Goal: Register for event/course

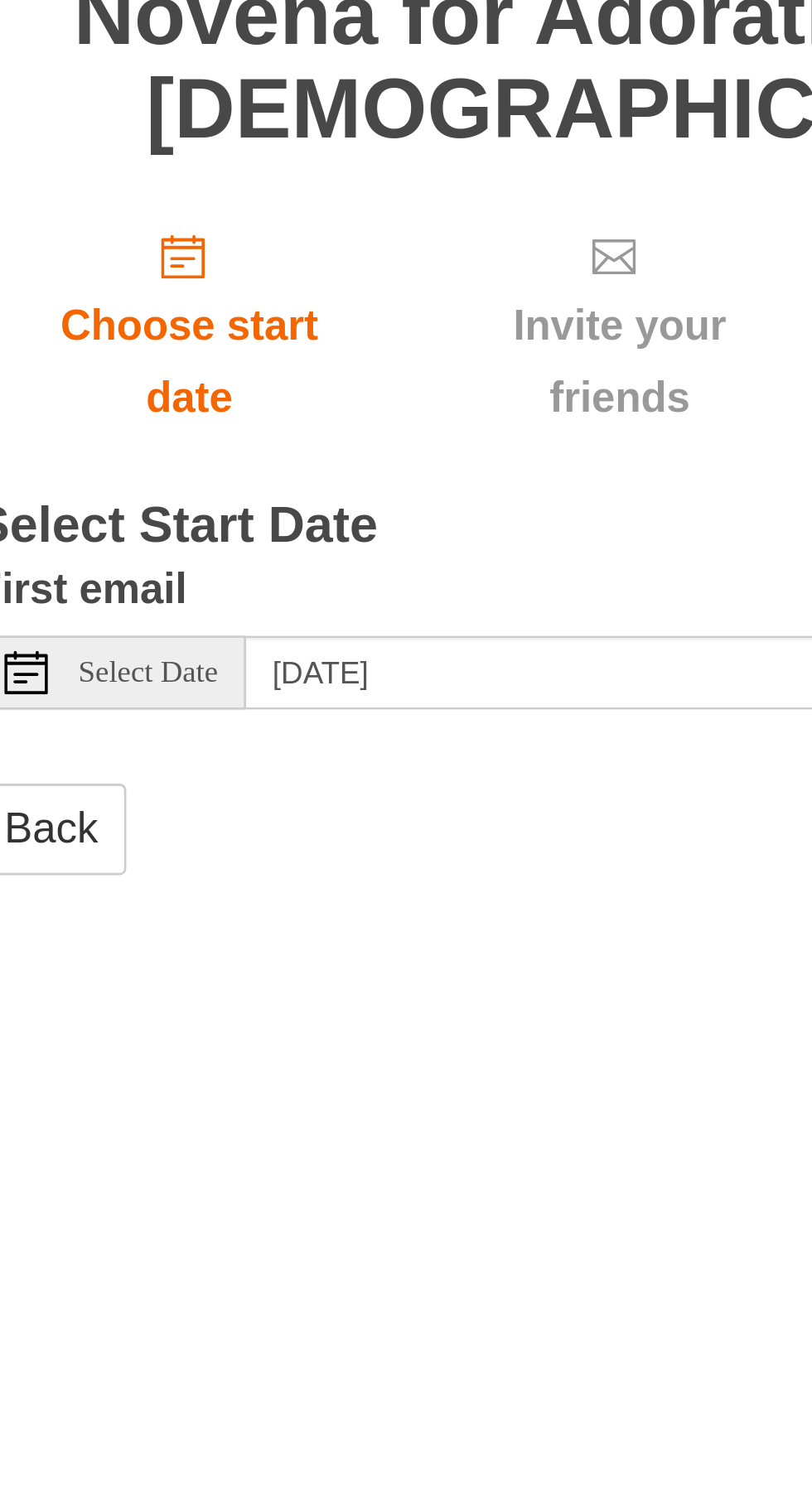
click at [229, 478] on span "Select Date" at bounding box center [222, 484] width 53 height 11
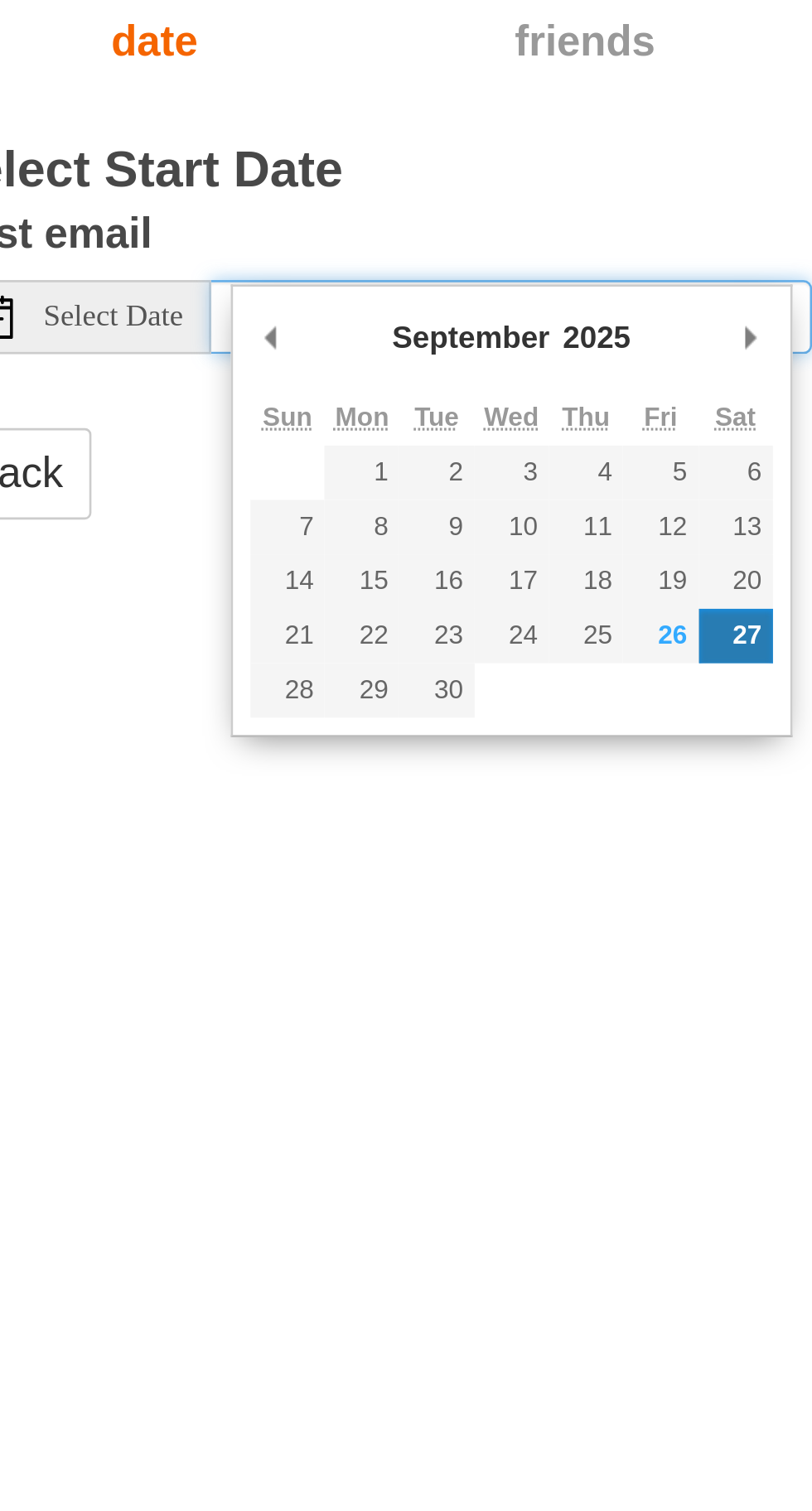
type input "Friday, September 26th"
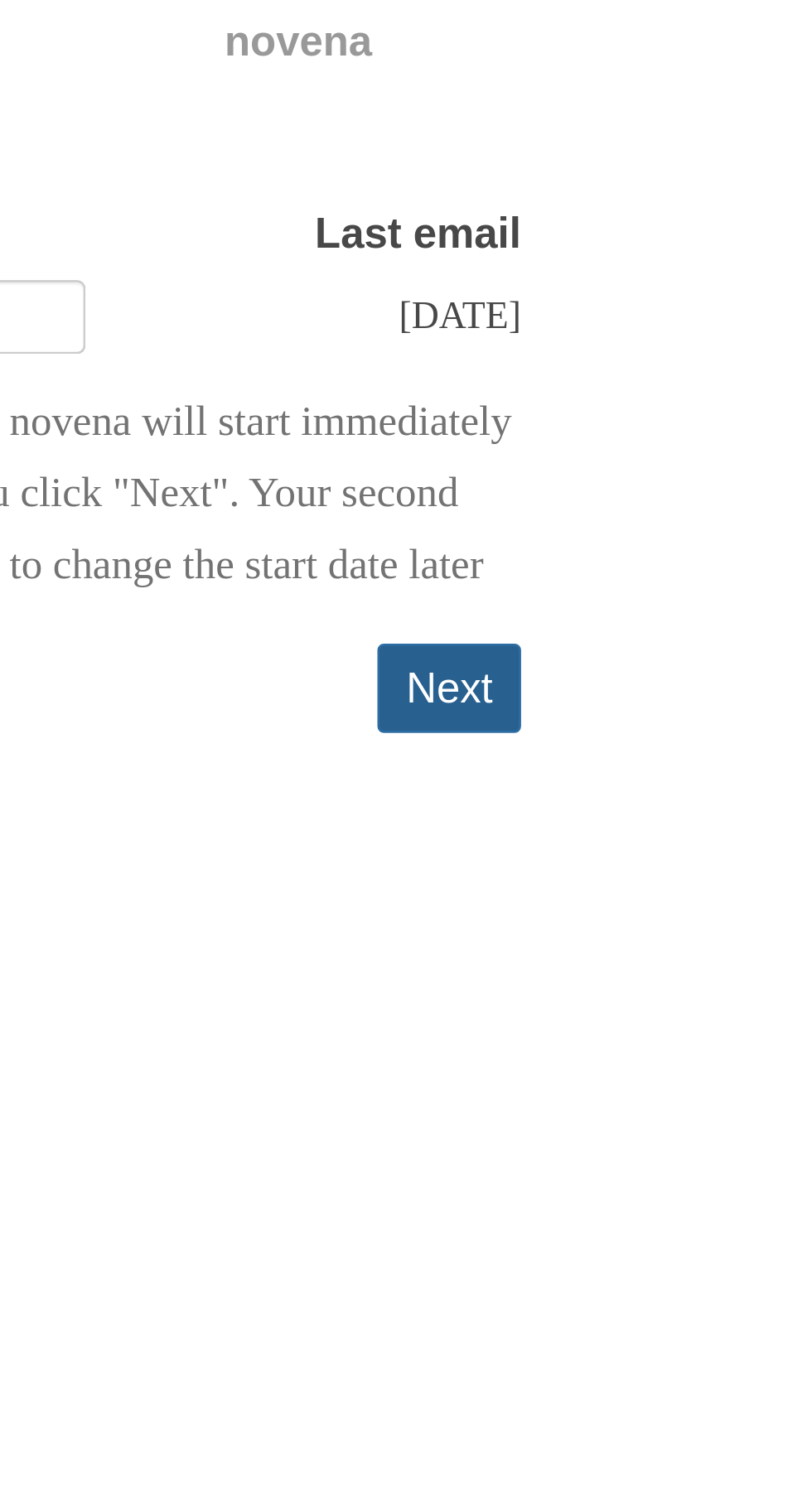
click at [628, 629] on button "Next" at bounding box center [626, 624] width 55 height 34
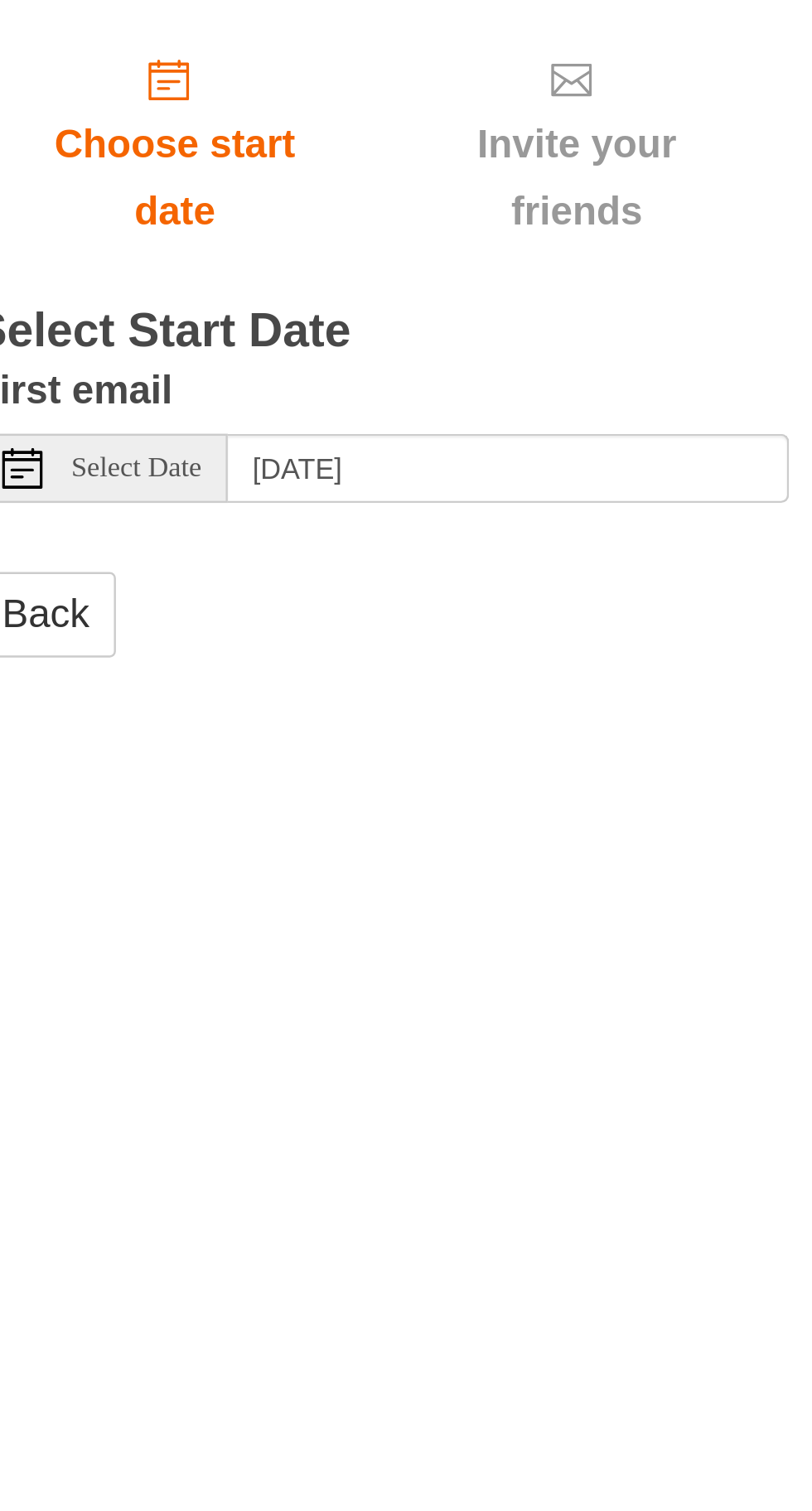
click at [232, 478] on span "Select Date" at bounding box center [222, 484] width 53 height 11
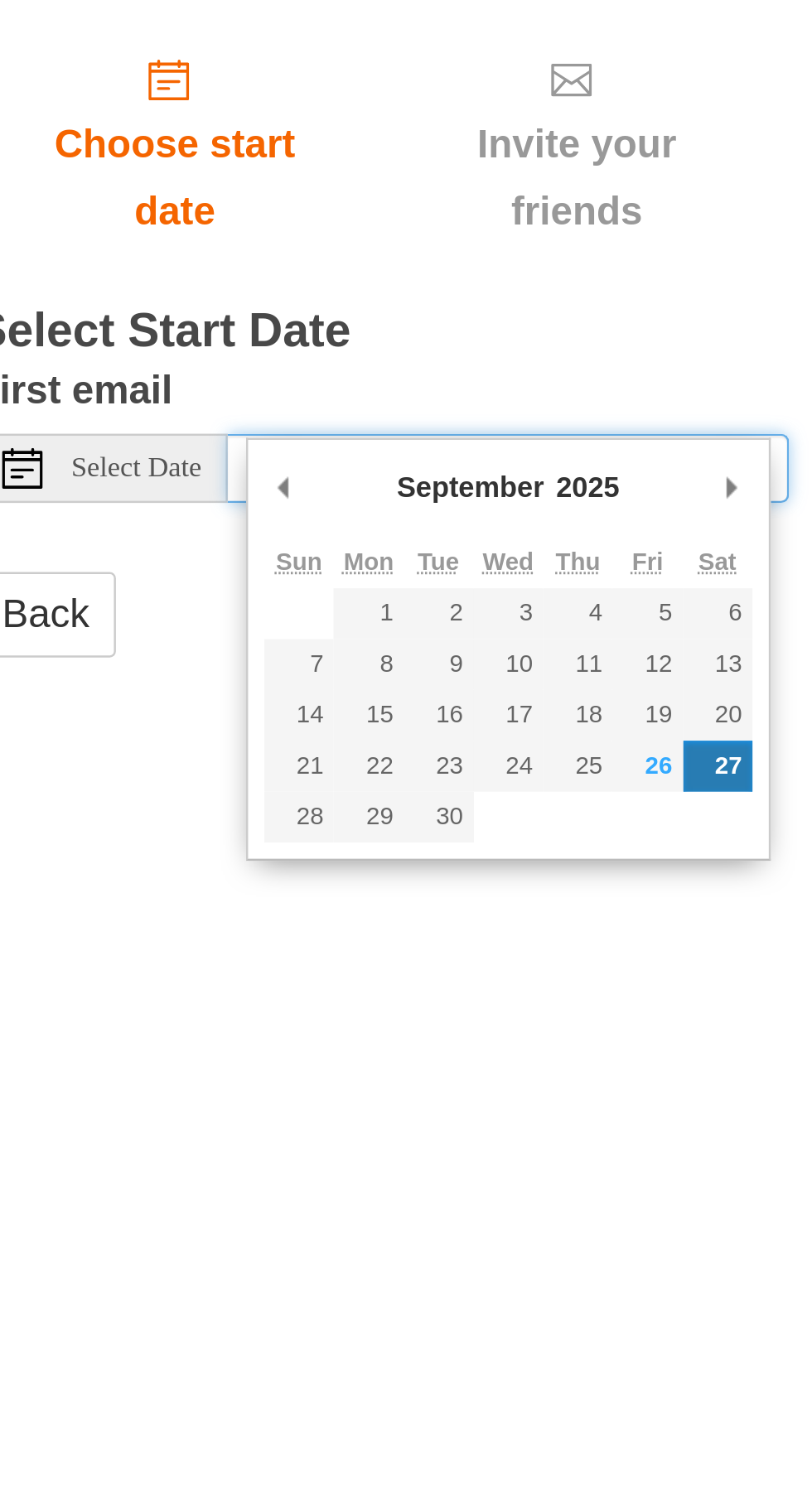
type input "Friday, September 26th"
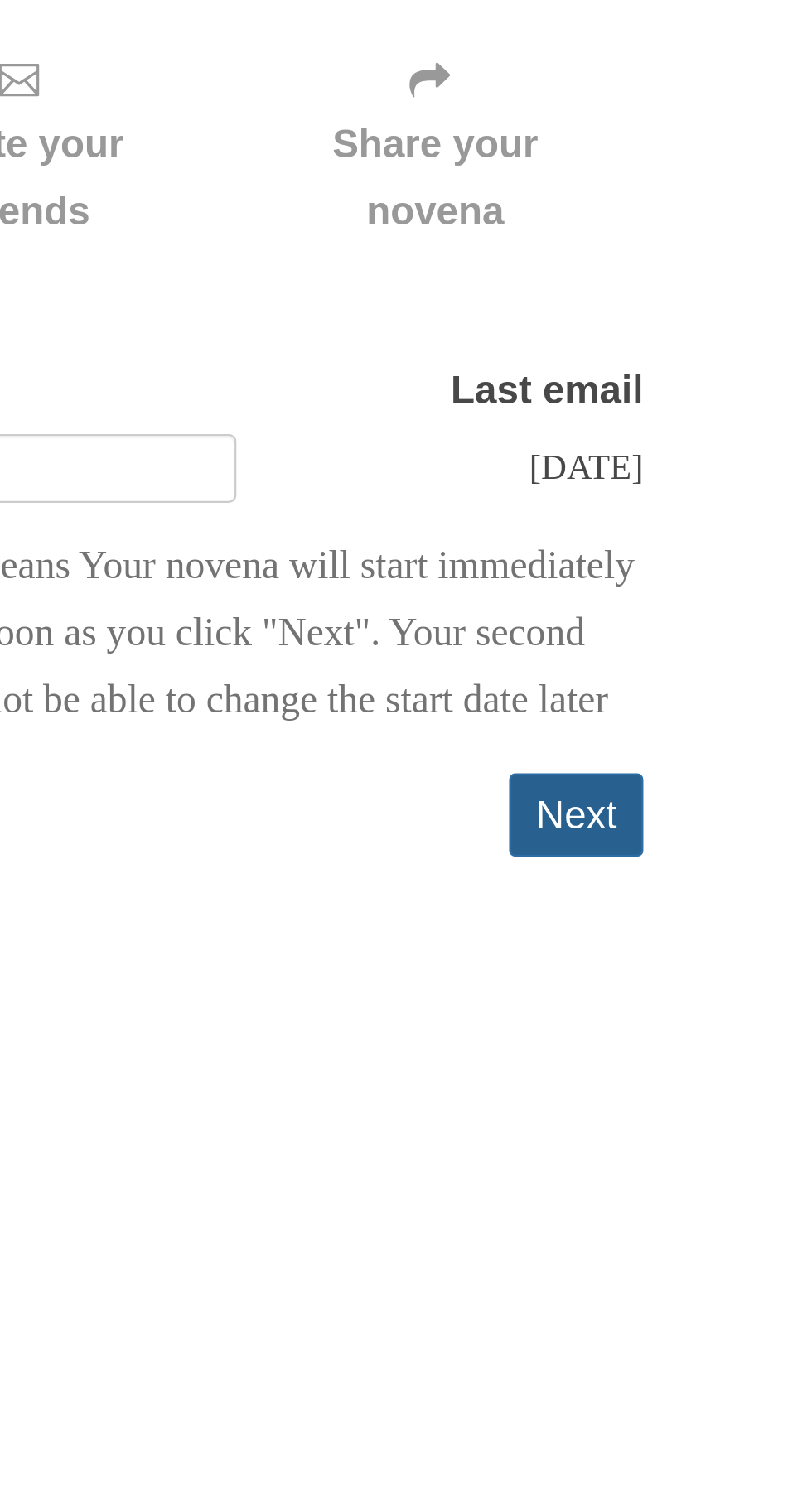
click at [650, 626] on button "Next" at bounding box center [626, 624] width 55 height 34
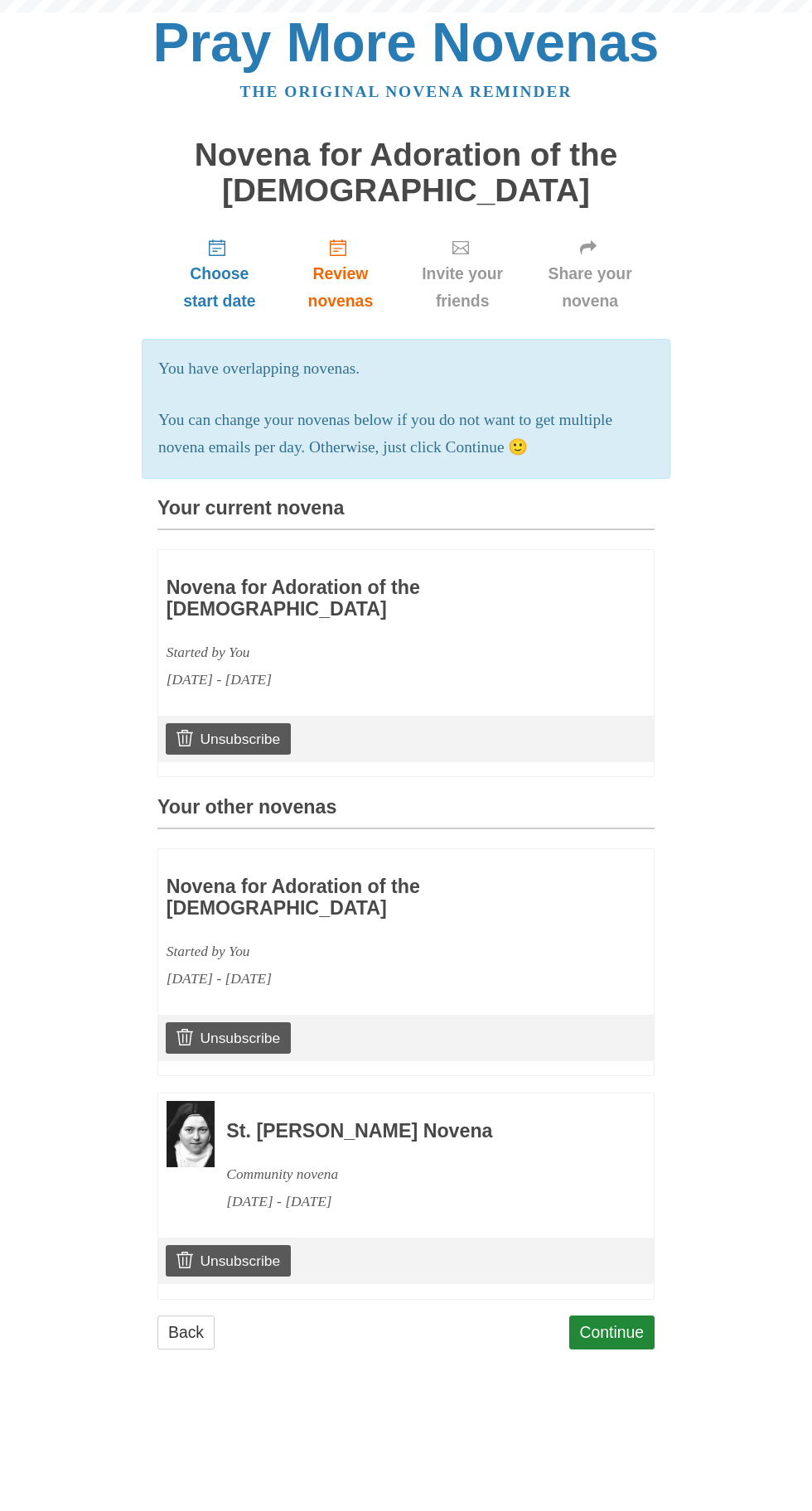
click at [607, 823] on h3 "Your other novenas" at bounding box center [405, 813] width 497 height 33
click at [607, 1322] on link "Continue" at bounding box center [612, 1332] width 86 height 34
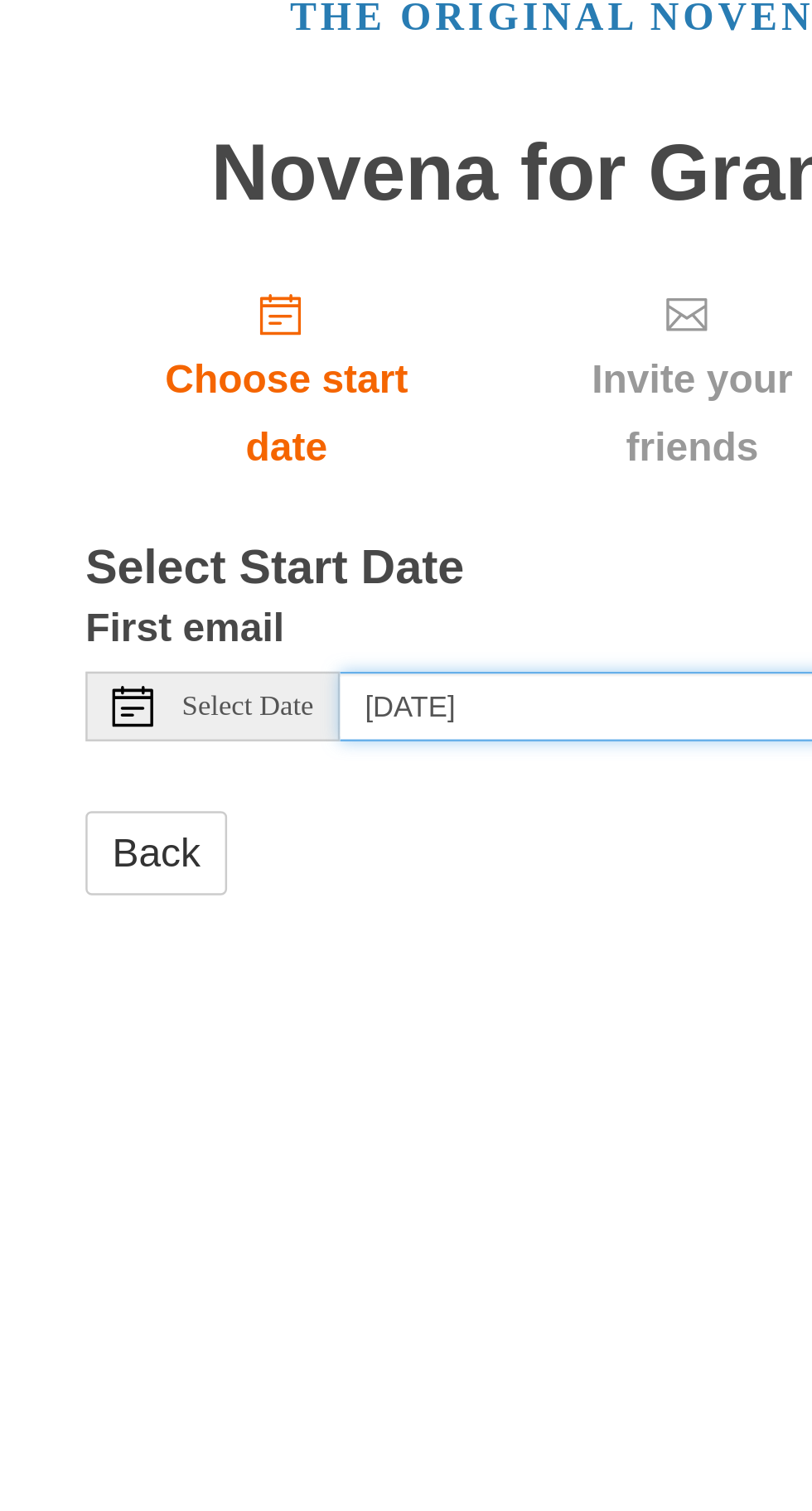
click at [314, 356] on input "Saturday, September 27th" at bounding box center [374, 370] width 229 height 28
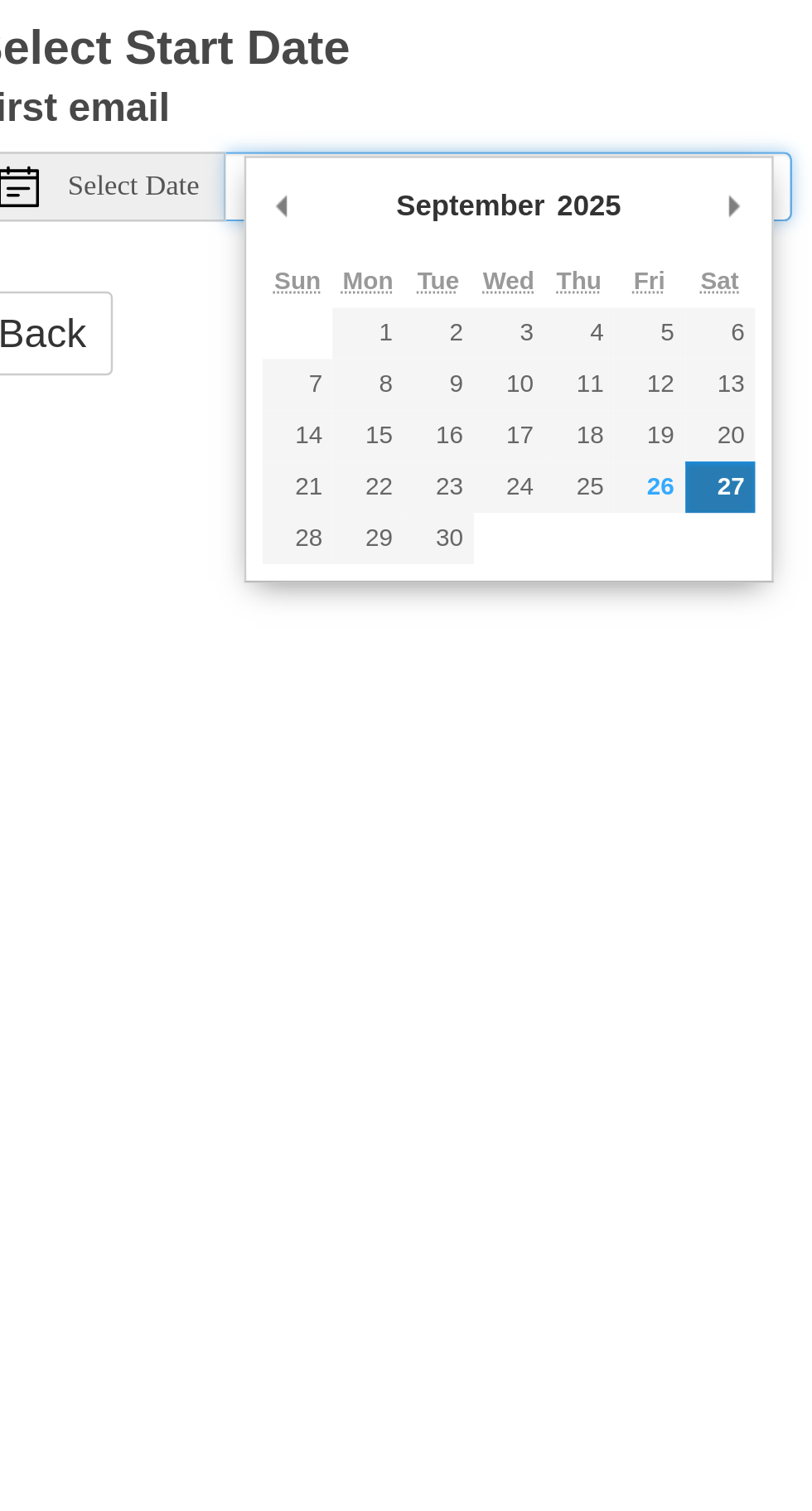
type input "Friday, September 26th"
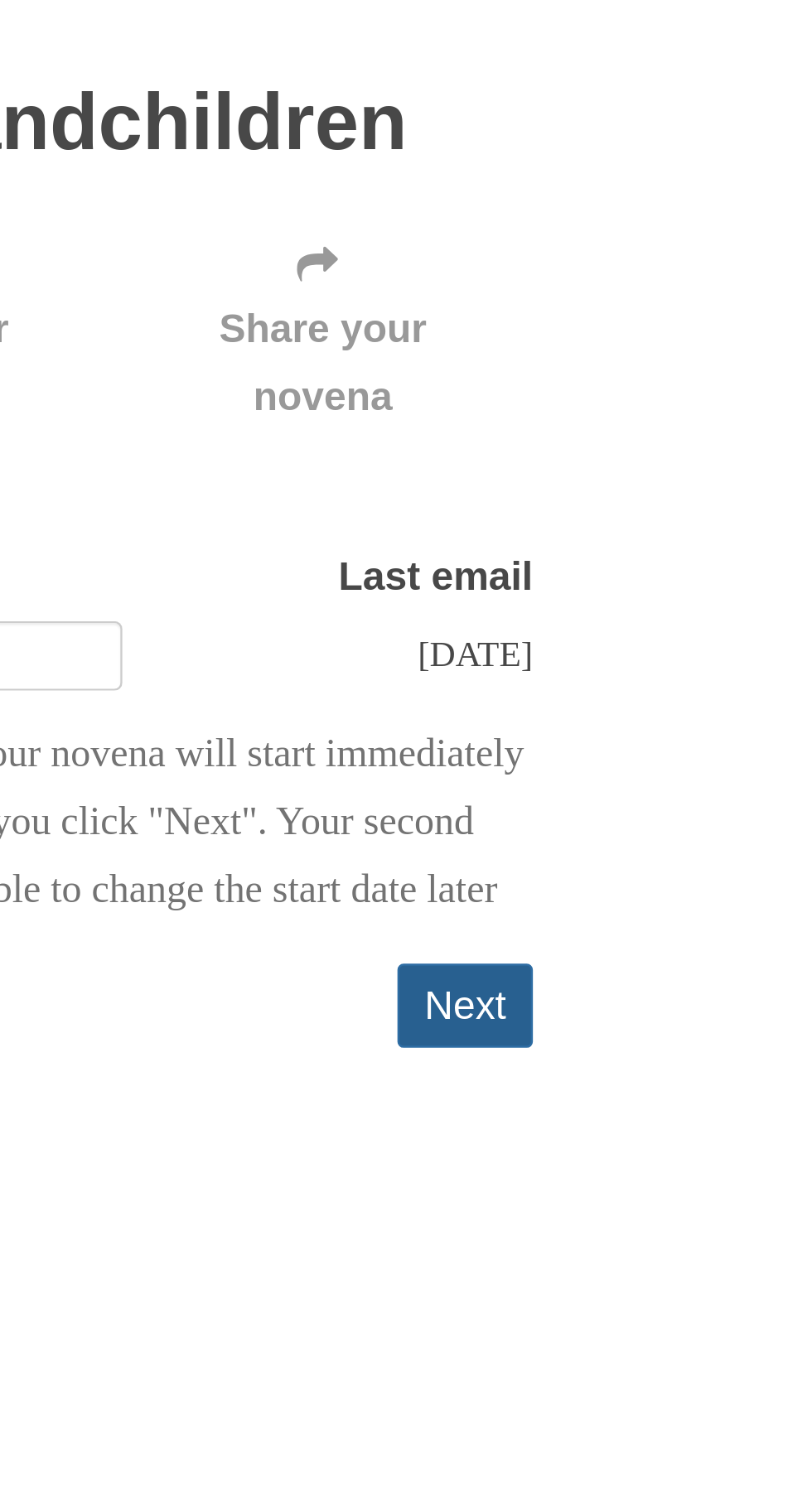
click at [622, 508] on button "Next" at bounding box center [626, 510] width 55 height 34
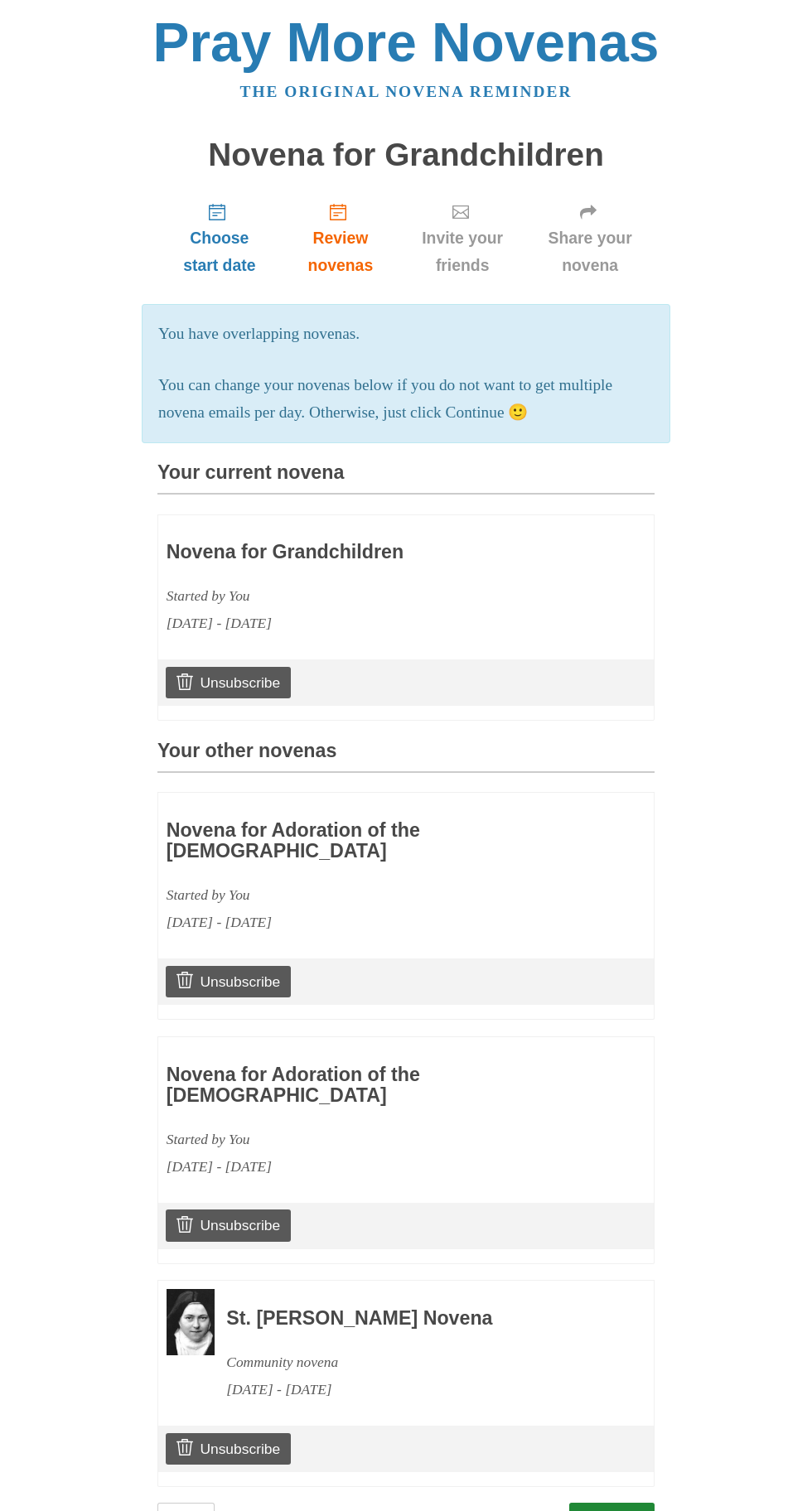
scroll to position [58, 0]
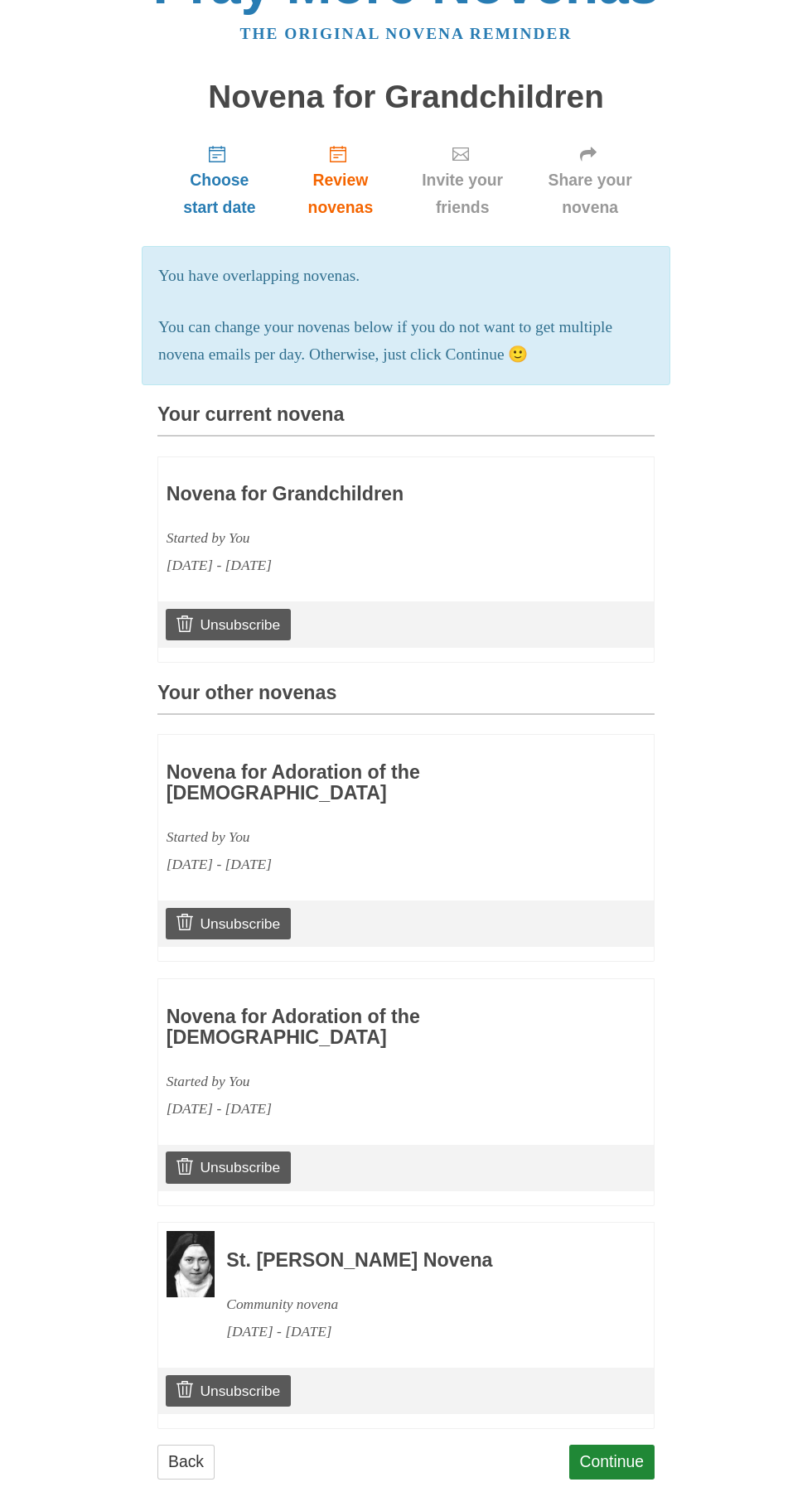
click at [608, 1489] on main "Novena for Grandchildren Choose start date Review novenas Invite your friends S…" at bounding box center [405, 787] width 497 height 1447
click at [618, 1448] on link "Continue" at bounding box center [612, 1461] width 86 height 34
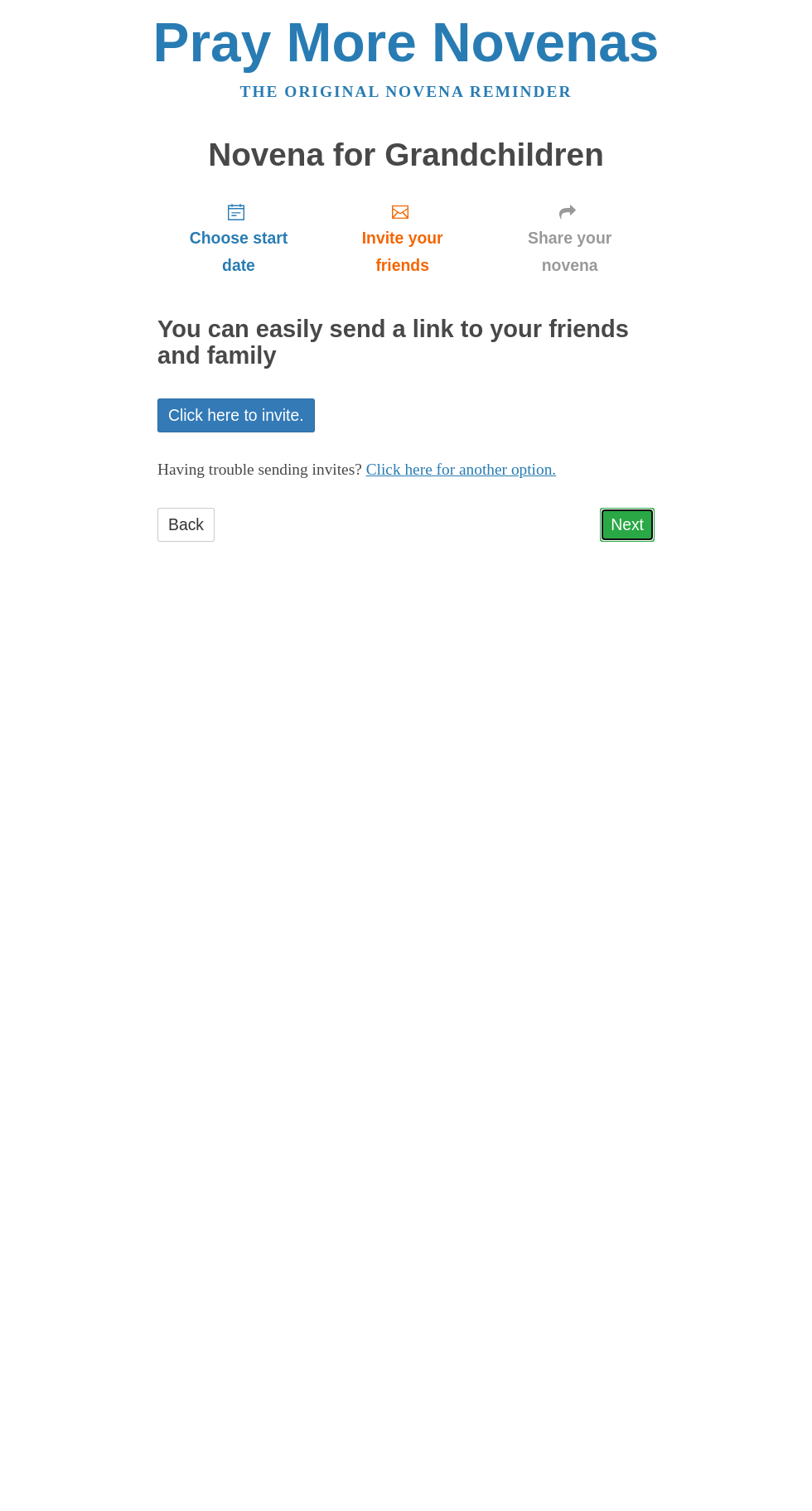
click at [621, 507] on link "Next" at bounding box center [626, 524] width 55 height 34
